Goal: Information Seeking & Learning: Understand process/instructions

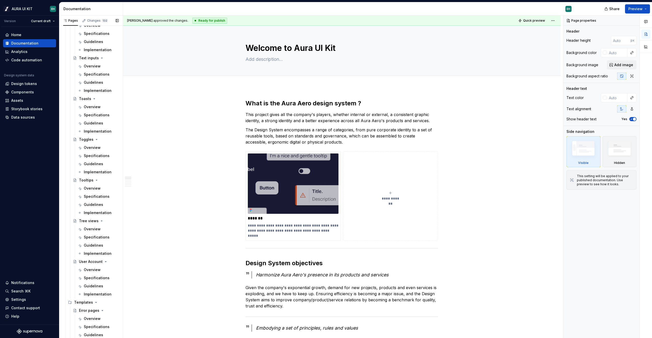
scroll to position [1578, 0]
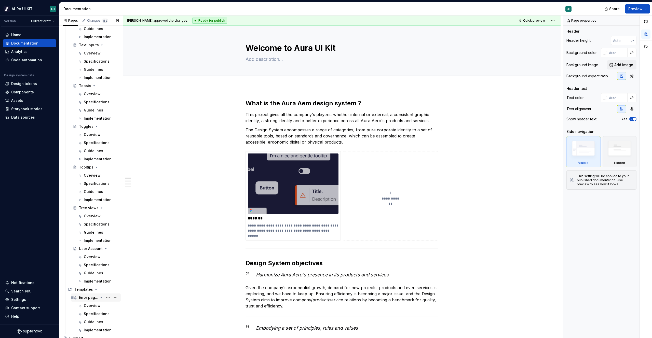
click at [85, 299] on div "Error pages" at bounding box center [88, 297] width 19 height 5
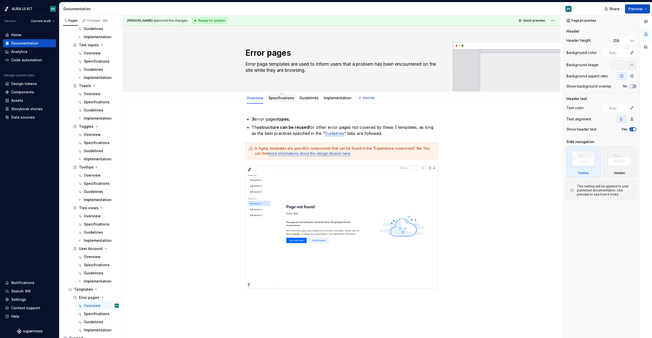
click at [282, 97] on link "Specifications" at bounding box center [282, 98] width 26 height 4
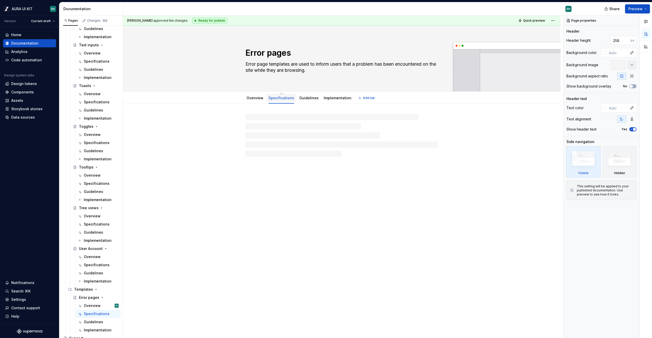
click at [284, 99] on link "Specifications" at bounding box center [282, 98] width 26 height 4
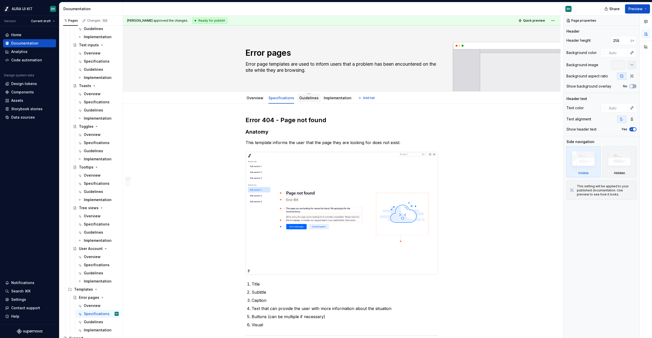
click at [308, 99] on link "Guidelines" at bounding box center [308, 98] width 19 height 4
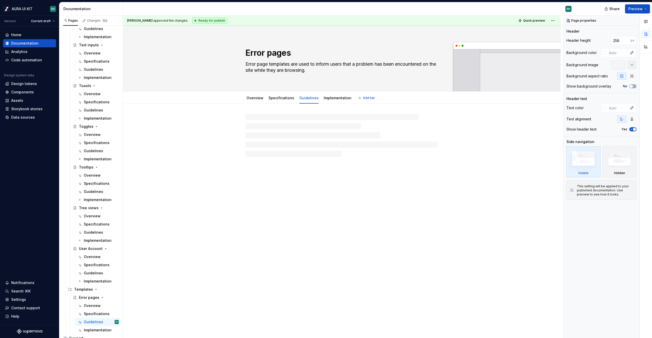
click at [308, 99] on link "Guidelines" at bounding box center [308, 98] width 19 height 4
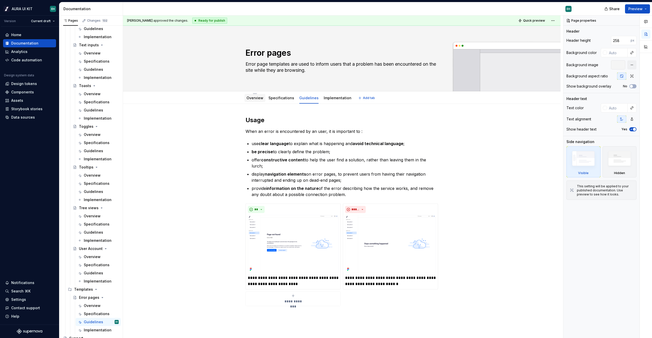
click at [255, 100] on div "Overview" at bounding box center [255, 98] width 17 height 5
click at [282, 101] on div "Specifications" at bounding box center [281, 98] width 30 height 8
click at [265, 100] on div "Overview Specifications Guidelines Implementation" at bounding box center [299, 99] width 113 height 14
click at [267, 99] on div "Specifications" at bounding box center [281, 98] width 30 height 8
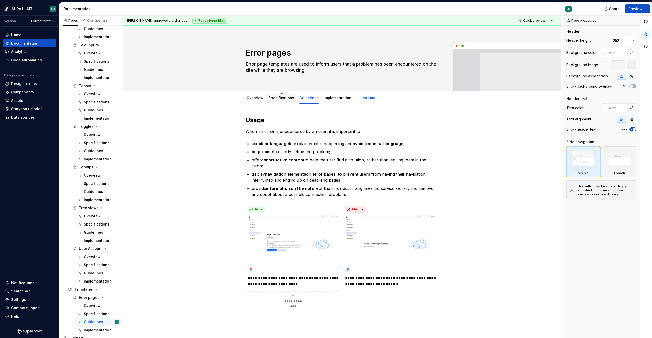
click at [267, 99] on div "Specifications" at bounding box center [281, 98] width 30 height 8
click at [246, 97] on div "Overview" at bounding box center [255, 98] width 21 height 8
click at [251, 101] on div "Overview" at bounding box center [255, 98] width 17 height 6
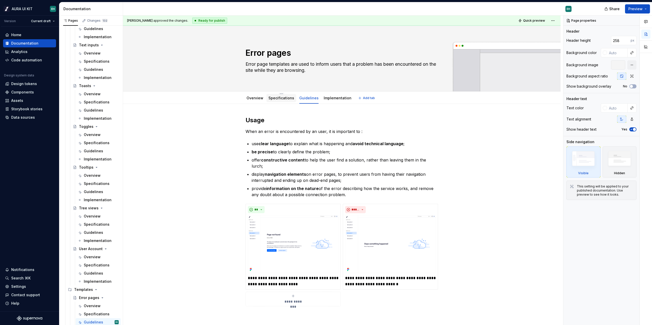
click at [281, 101] on div "Specifications" at bounding box center [281, 98] width 30 height 8
click at [92, 228] on div "Specifications" at bounding box center [94, 228] width 20 height 5
click at [92, 227] on div "Specifications" at bounding box center [94, 228] width 20 height 5
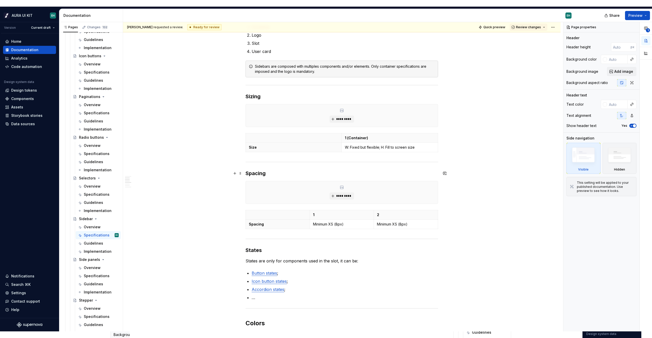
scroll to position [138, 0]
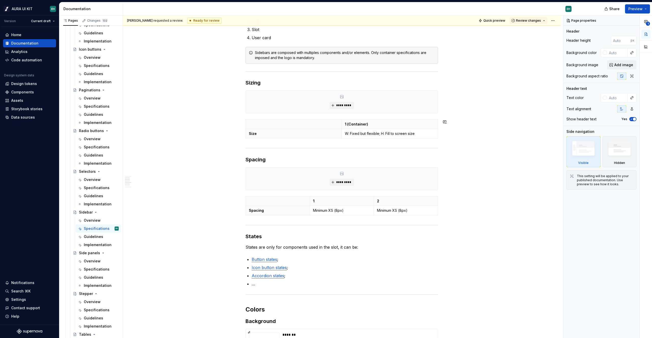
type textarea "*"
